Goal: Transaction & Acquisition: Purchase product/service

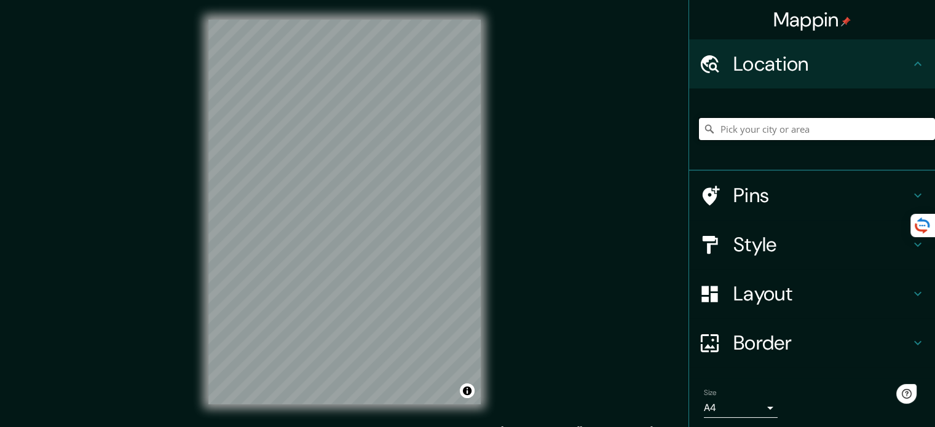
click at [775, 119] on input "Pick your city or area" at bounding box center [817, 129] width 236 height 22
type input "[PERSON_NAME], [GEOGRAPHIC_DATA], [GEOGRAPHIC_DATA]"
click at [765, 251] on h4 "Style" at bounding box center [821, 244] width 177 height 25
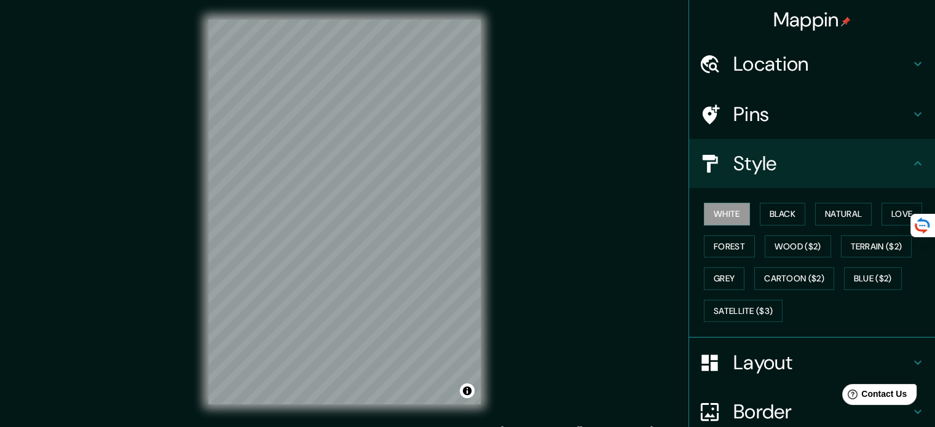
click at [777, 159] on h4 "Style" at bounding box center [821, 163] width 177 height 25
click at [758, 388] on div "Border" at bounding box center [812, 411] width 246 height 49
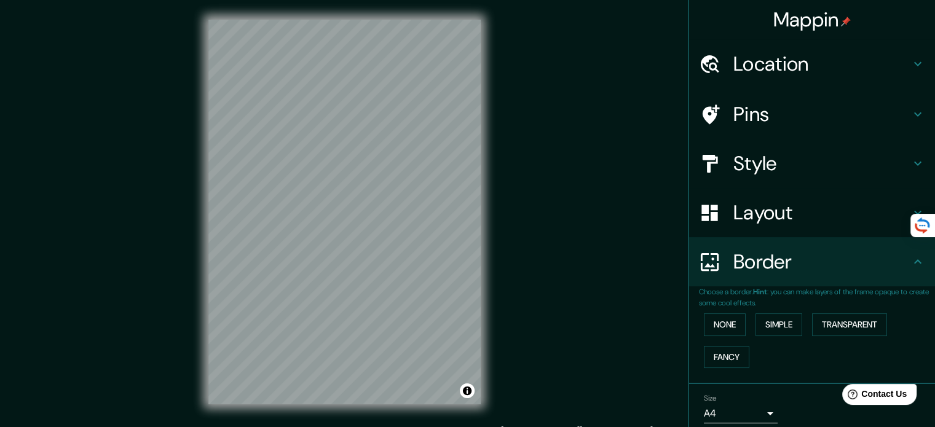
drag, startPoint x: 770, startPoint y: 258, endPoint x: 770, endPoint y: 249, distance: 9.2
click at [770, 257] on h4 "Border" at bounding box center [821, 261] width 177 height 25
click at [777, 221] on h4 "Layout" at bounding box center [821, 212] width 177 height 25
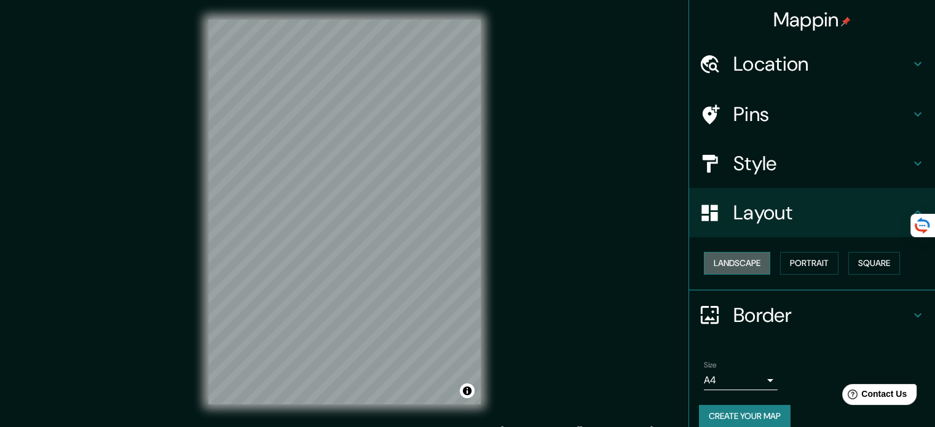
click at [741, 260] on button "Landscape" at bounding box center [737, 263] width 66 height 23
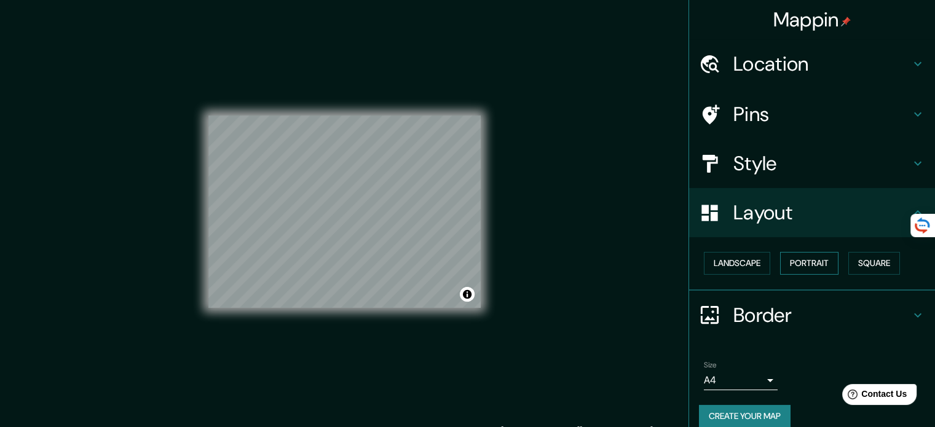
click at [794, 261] on button "Portrait" at bounding box center [809, 263] width 58 height 23
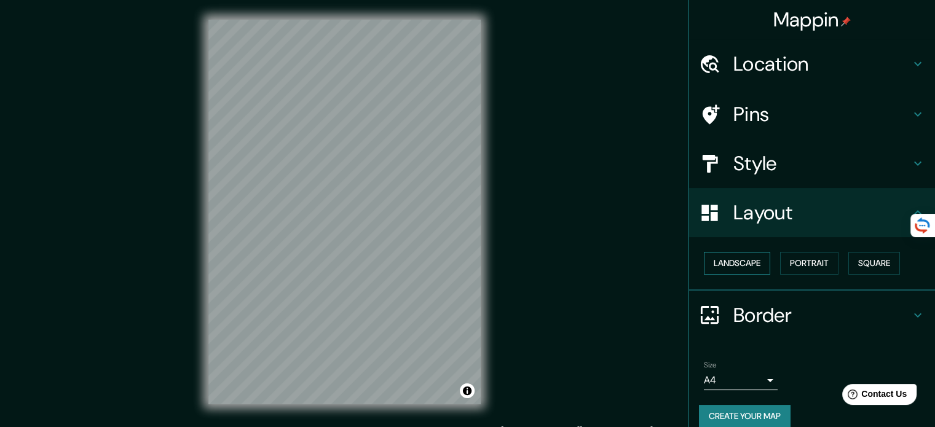
drag, startPoint x: 715, startPoint y: 262, endPoint x: 728, endPoint y: 259, distance: 13.3
click at [719, 261] on button "Landscape" at bounding box center [737, 263] width 66 height 23
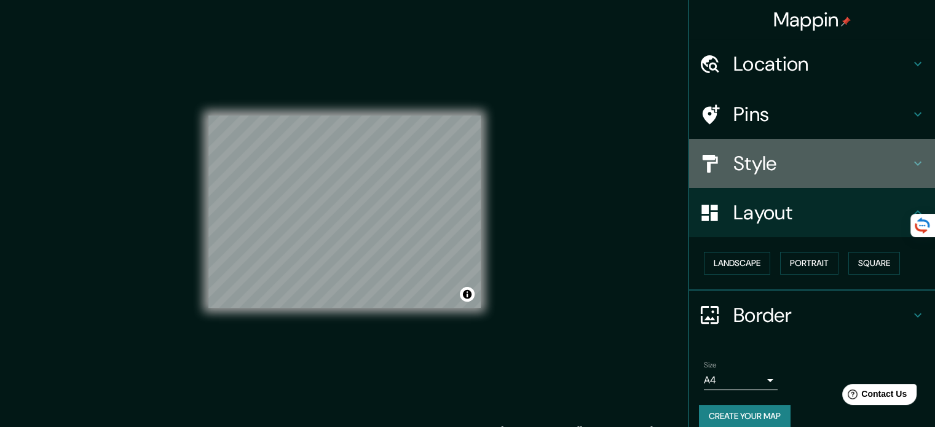
click at [790, 165] on h4 "Style" at bounding box center [821, 163] width 177 height 25
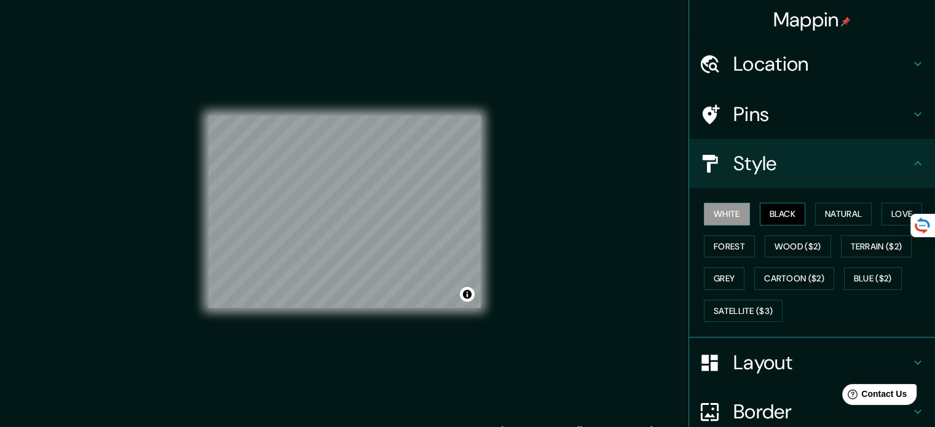
click at [779, 206] on button "Black" at bounding box center [782, 214] width 46 height 23
click at [705, 204] on button "White" at bounding box center [727, 214] width 46 height 23
click at [772, 211] on button "Black" at bounding box center [782, 214] width 46 height 23
click at [839, 211] on button "Natural" at bounding box center [843, 214] width 57 height 23
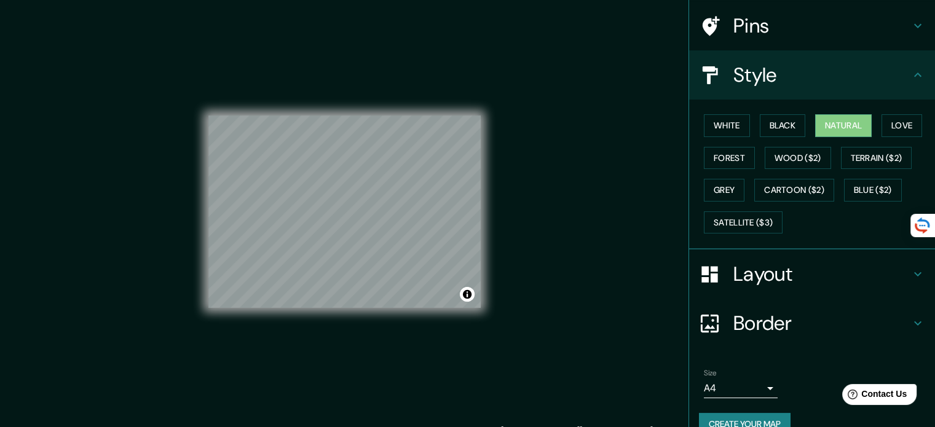
scroll to position [109, 0]
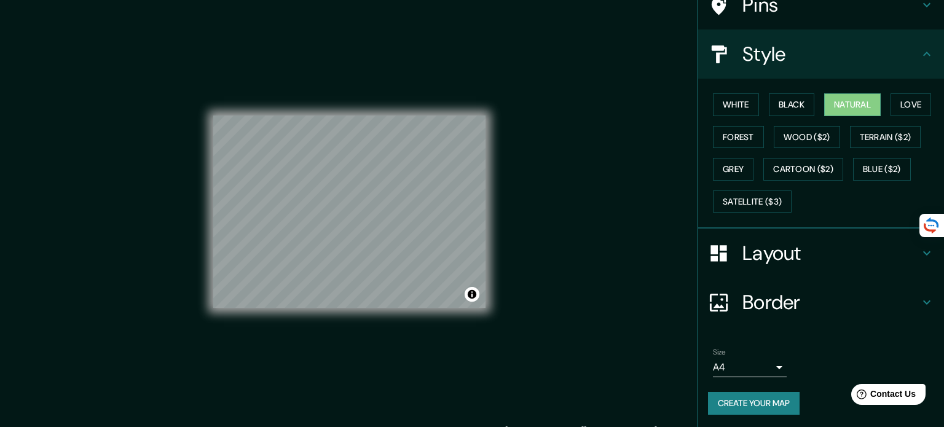
click at [727, 363] on body "Mappin Location [PERSON_NAME], [GEOGRAPHIC_DATA], [GEOGRAPHIC_DATA] [PERSON_NAM…" at bounding box center [472, 213] width 944 height 427
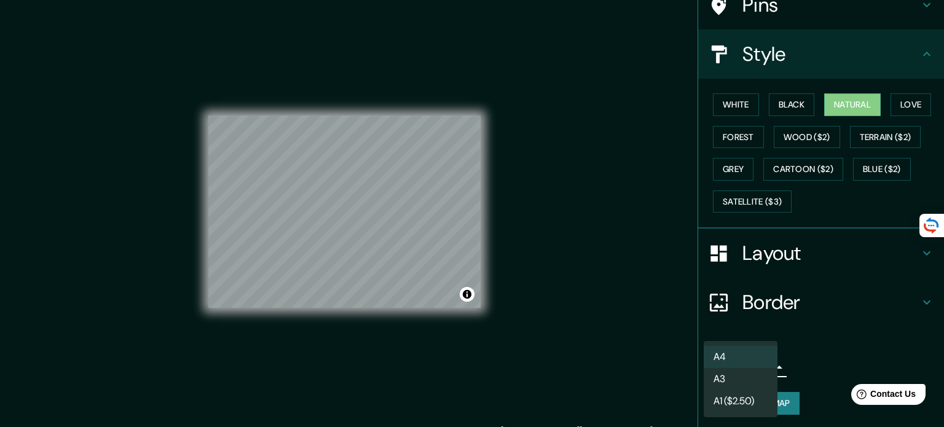
click at [739, 372] on li "A3" at bounding box center [741, 379] width 74 height 22
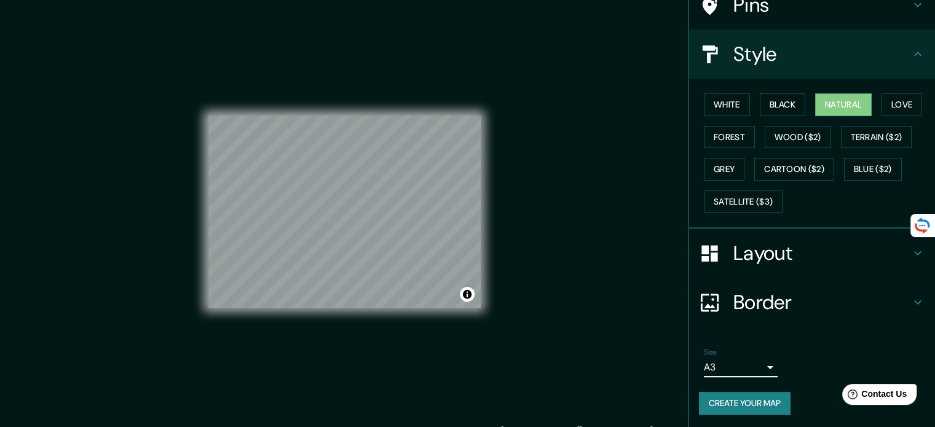
click at [800, 295] on h4 "Border" at bounding box center [821, 302] width 177 height 25
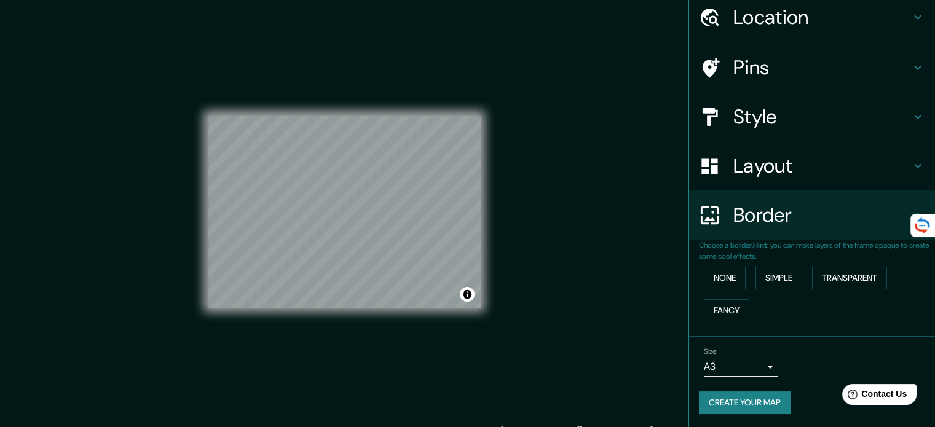
click at [806, 164] on h4 "Layout" at bounding box center [821, 166] width 177 height 25
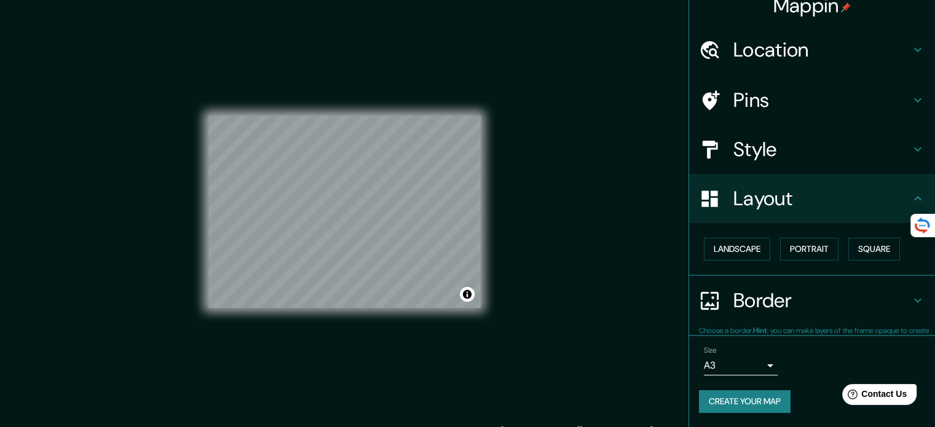
scroll to position [14, 0]
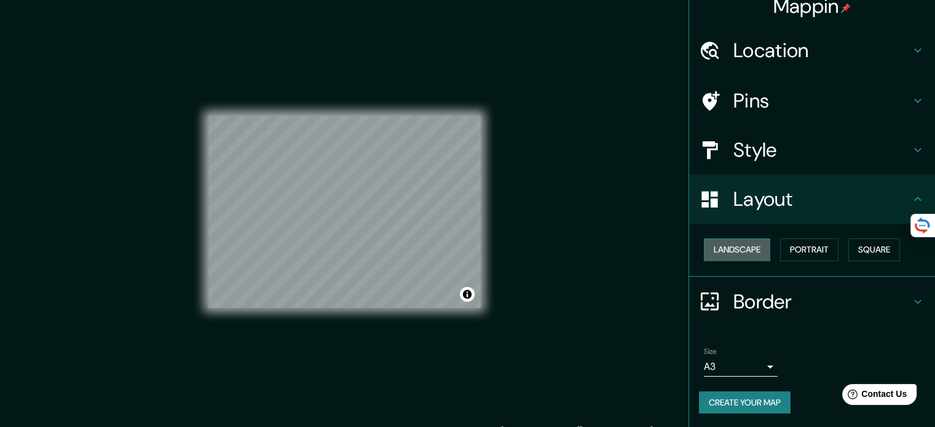
click at [737, 240] on button "Landscape" at bounding box center [737, 249] width 66 height 23
click at [800, 248] on button "Portrait" at bounding box center [809, 249] width 58 height 23
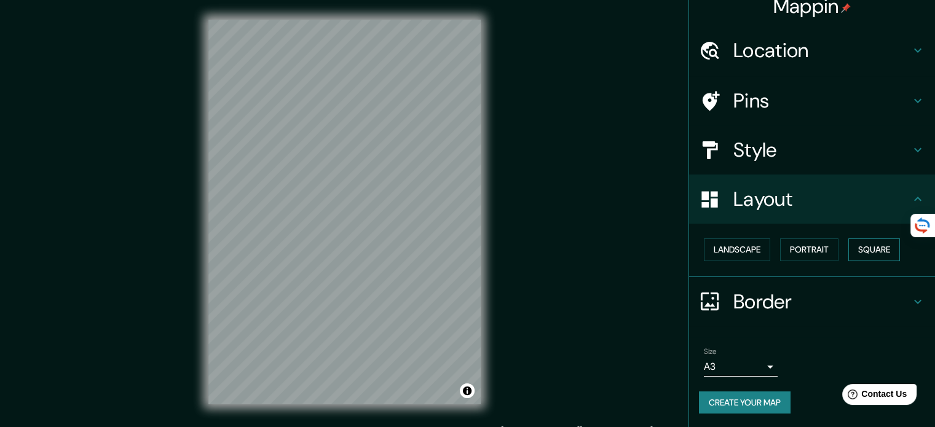
drag, startPoint x: 858, startPoint y: 251, endPoint x: 855, endPoint y: 245, distance: 6.3
click at [857, 248] on button "Square" at bounding box center [874, 249] width 52 height 23
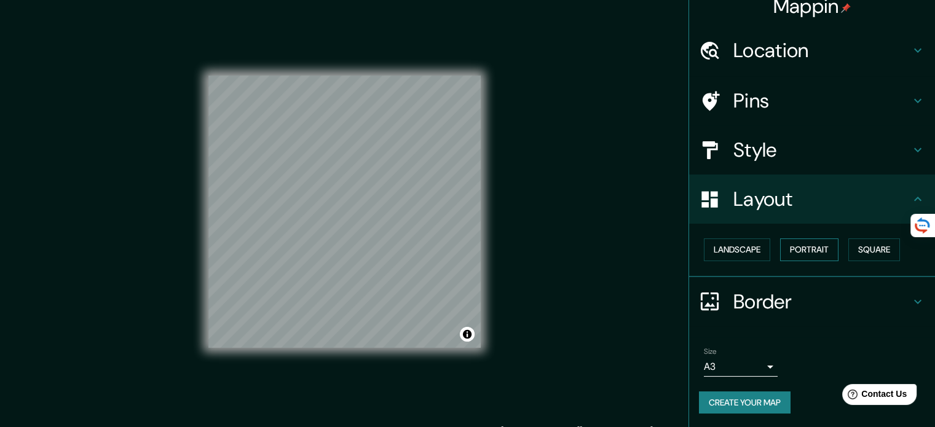
click at [798, 243] on button "Portrait" at bounding box center [809, 249] width 58 height 23
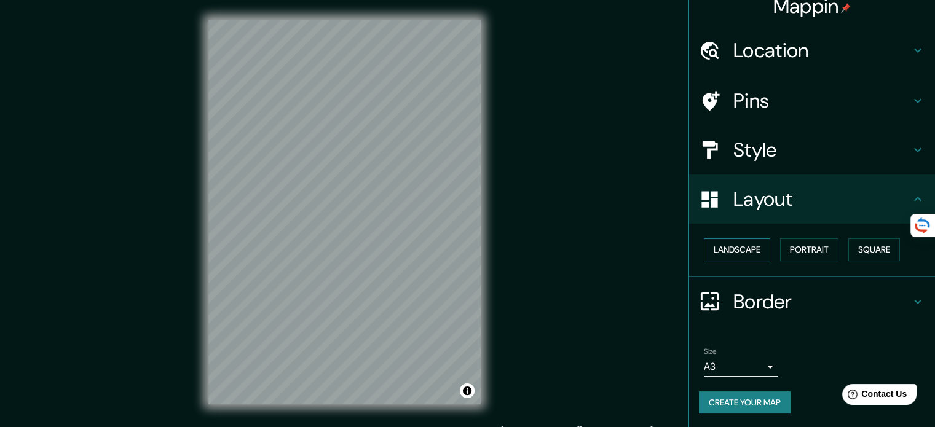
click at [739, 244] on button "Landscape" at bounding box center [737, 249] width 66 height 23
